Goal: Task Accomplishment & Management: Manage account settings

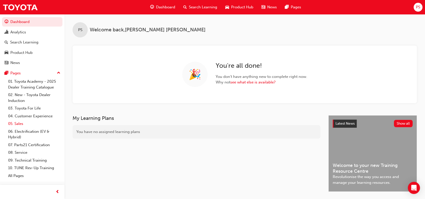
click at [20, 125] on link "05. Sales" at bounding box center [34, 124] width 56 height 8
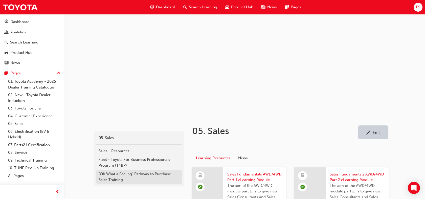
click at [132, 175] on div ""Oh What a Feeling" Pathway to Purchase Sales Training" at bounding box center [139, 176] width 81 height 11
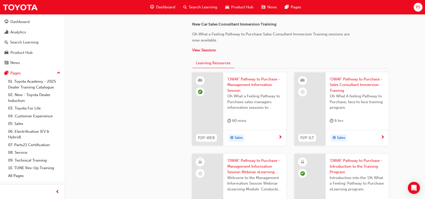
scroll to position [562, 0]
click at [354, 90] on span "'OWAF' Pathway to Purchase - Sales Consultant Immersion Training" at bounding box center [357, 84] width 55 height 17
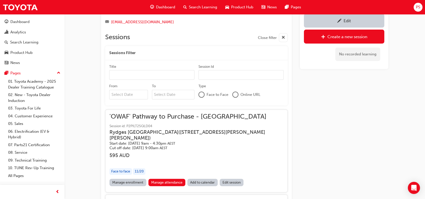
scroll to position [470, 0]
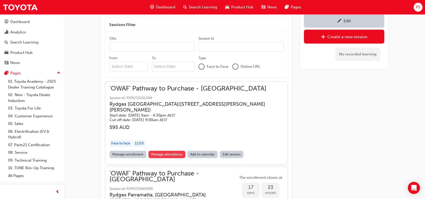
click at [180, 151] on link "Manage attendance" at bounding box center [166, 154] width 37 height 7
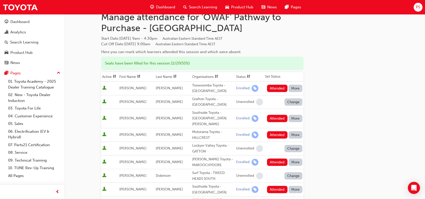
scroll to position [28, 0]
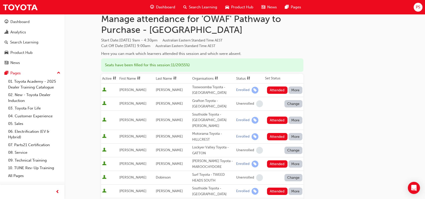
scroll to position [0, 0]
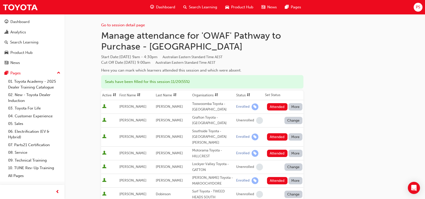
click at [281, 107] on button "Attended" at bounding box center [277, 106] width 20 height 7
click at [275, 133] on button "Attended" at bounding box center [277, 136] width 20 height 7
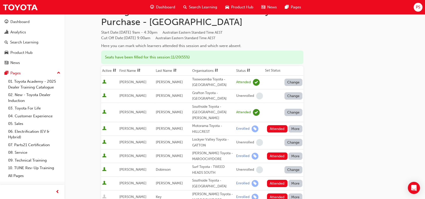
scroll to position [28, 0]
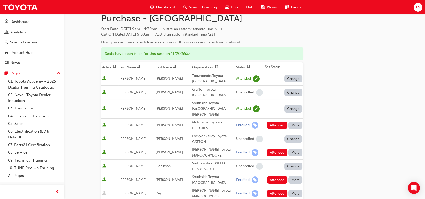
click at [277, 122] on button "Attended" at bounding box center [277, 125] width 20 height 7
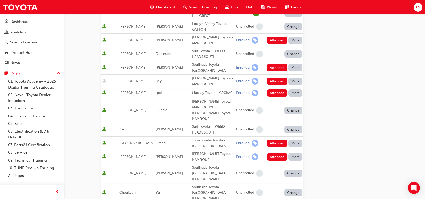
scroll to position [168, 0]
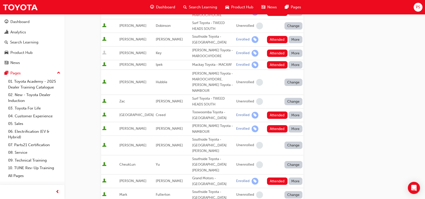
click at [277, 125] on button "Attended" at bounding box center [277, 128] width 20 height 7
click at [277, 112] on button "Attended" at bounding box center [277, 115] width 20 height 7
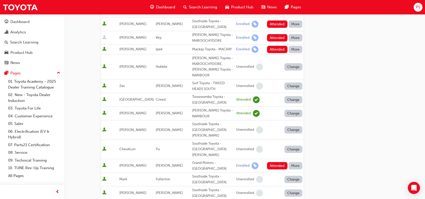
scroll to position [196, 0]
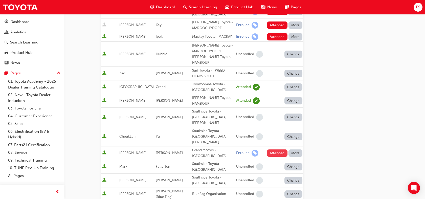
click at [277, 149] on button "Attended" at bounding box center [277, 152] width 20 height 7
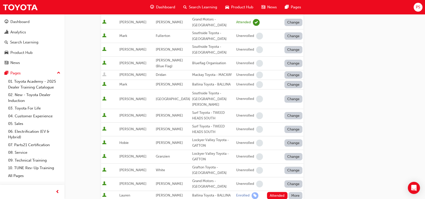
scroll to position [337, 0]
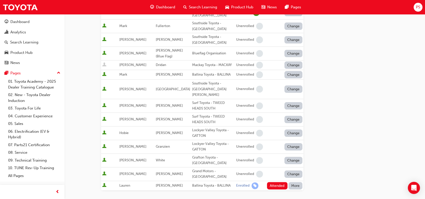
click at [277, 182] on button "Attended" at bounding box center [277, 185] width 20 height 7
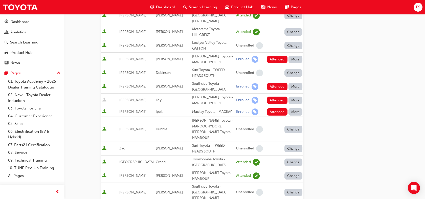
scroll to position [112, 0]
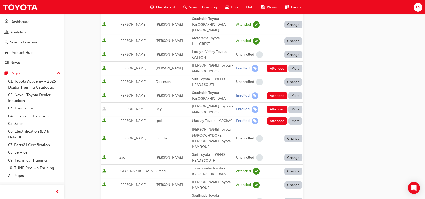
click at [277, 117] on button "Attended" at bounding box center [277, 120] width 20 height 7
click at [281, 92] on button "Attended" at bounding box center [277, 95] width 20 height 7
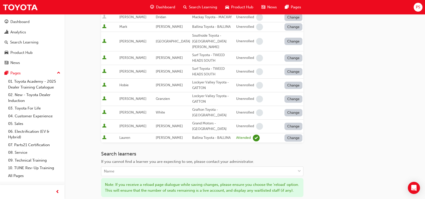
scroll to position [393, 0]
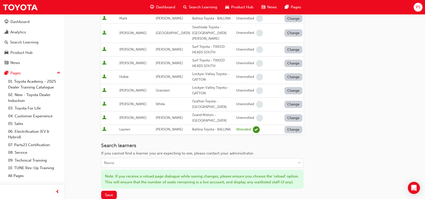
click at [299, 126] on button "Change" at bounding box center [293, 129] width 18 height 7
click at [294, 105] on div "Enrolled" at bounding box center [287, 105] width 15 height 6
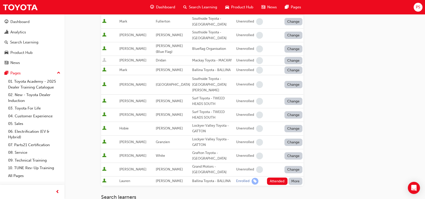
scroll to position [415, 0]
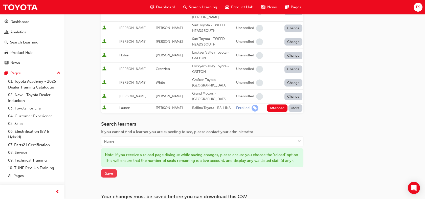
click at [103, 169] on button "Save" at bounding box center [109, 173] width 16 height 8
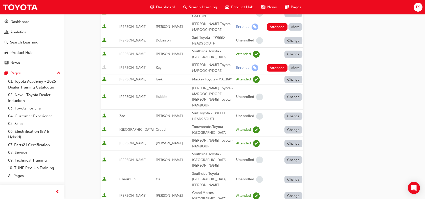
scroll to position [141, 0]
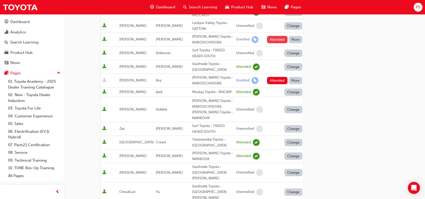
click at [277, 36] on button "Attended" at bounding box center [277, 39] width 20 height 7
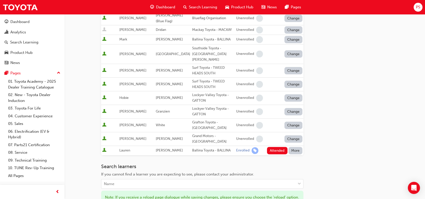
scroll to position [415, 0]
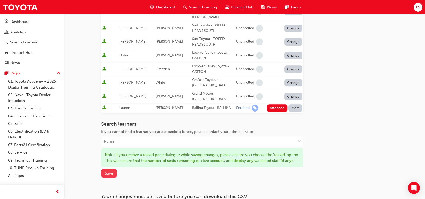
click at [107, 171] on span "Save" at bounding box center [109, 173] width 8 height 5
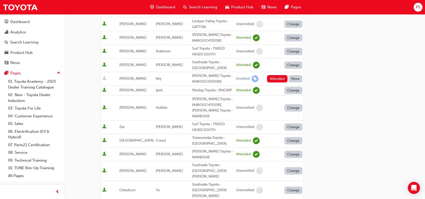
scroll to position [113, 0]
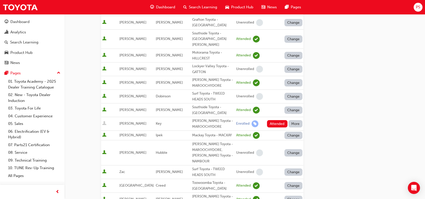
scroll to position [0, 0]
